Goal: Task Accomplishment & Management: Use online tool/utility

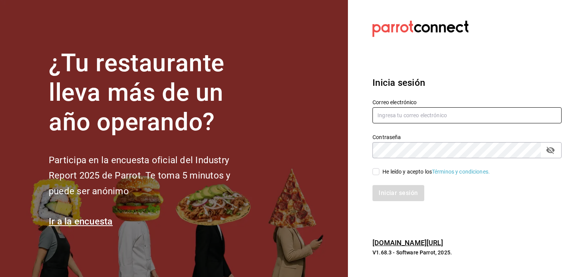
type input "queagonia5@gmail.com"
click at [548, 148] on icon "Campo de contraseña" at bounding box center [550, 150] width 9 height 9
click at [403, 191] on div "Iniciar sesión" at bounding box center [466, 193] width 189 height 16
click at [375, 171] on input "He leído y acepto los Términos y condiciones." at bounding box center [375, 171] width 7 height 7
checkbox input "true"
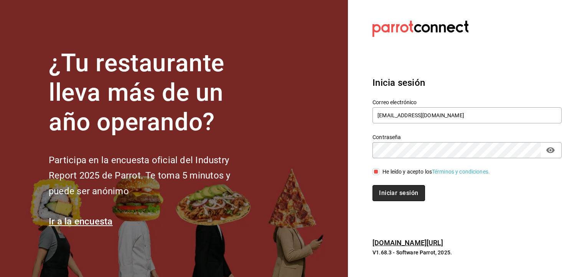
click at [397, 197] on button "Iniciar sesión" at bounding box center [398, 193] width 52 height 16
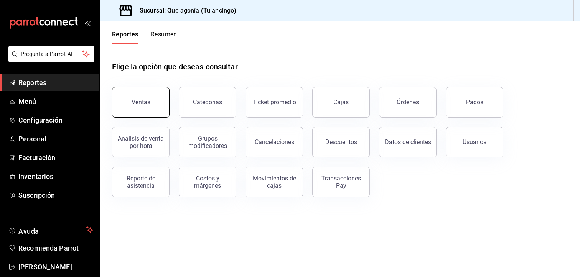
click at [144, 100] on div "Ventas" at bounding box center [141, 102] width 19 height 7
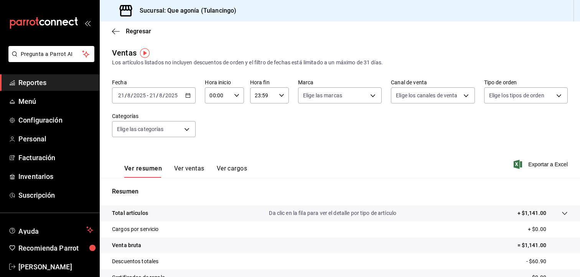
click at [187, 95] on \(Stroke\) "button" at bounding box center [188, 95] width 4 height 0
click at [124, 95] on input "21" at bounding box center [121, 95] width 7 height 6
click at [186, 94] on \(Stroke\) "button" at bounding box center [188, 96] width 5 height 4
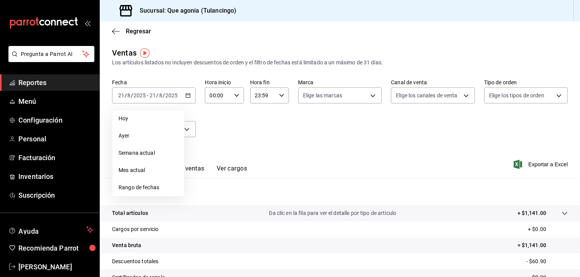
click at [229, 137] on div "Fecha [DATE] [DATE] - [DATE] [DATE] [DATE] [DATE] Semana actual Mes actual Rang…" at bounding box center [340, 112] width 456 height 67
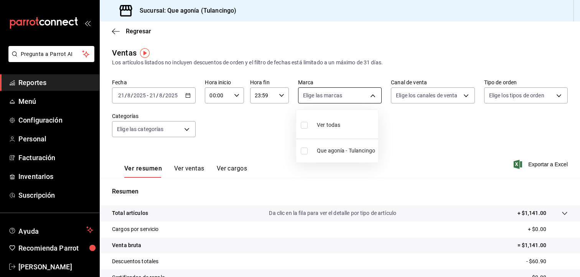
click at [325, 91] on body "Pregunta a Parrot AI Reportes Menú Configuración Personal Facturación Inventari…" at bounding box center [290, 138] width 580 height 277
drag, startPoint x: 258, startPoint y: 132, endPoint x: 248, endPoint y: 129, distance: 10.4
click at [257, 132] on div at bounding box center [290, 138] width 580 height 277
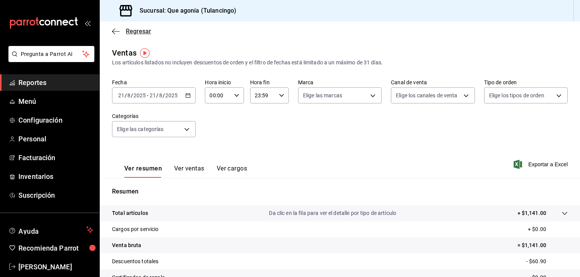
drag, startPoint x: 119, startPoint y: 25, endPoint x: 113, endPoint y: 27, distance: 6.7
click at [115, 26] on div "Regresar" at bounding box center [340, 31] width 480 height 20
click at [113, 28] on icon "button" at bounding box center [116, 31] width 8 height 7
